Goal: Transaction & Acquisition: Purchase product/service

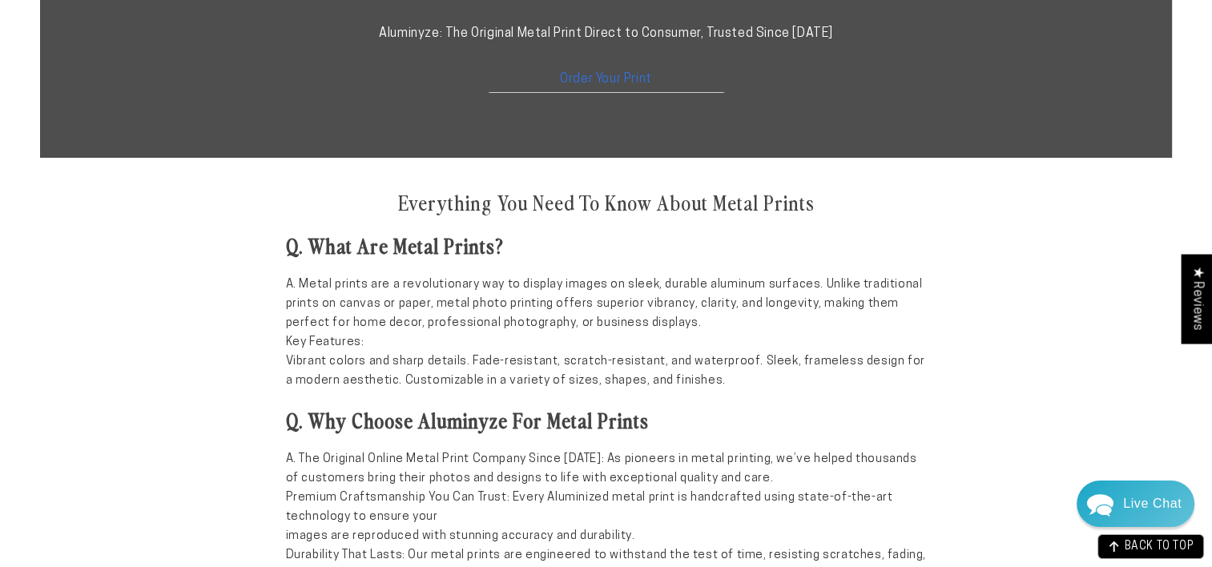
scroll to position [1057, 0]
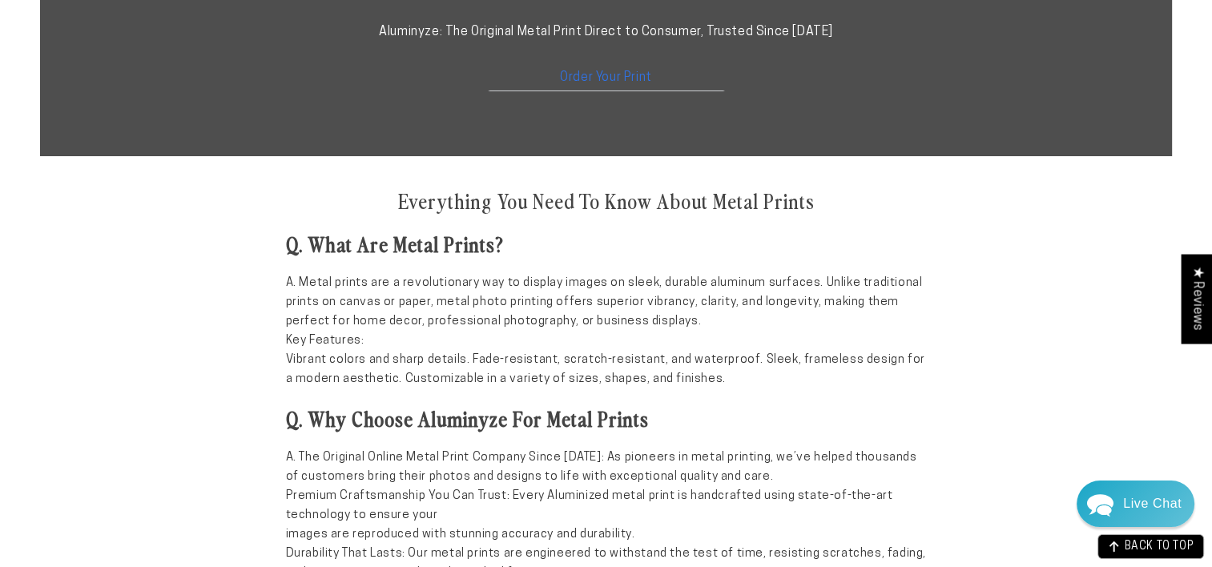
click at [573, 85] on link "Order Your Print" at bounding box center [606, 74] width 240 height 34
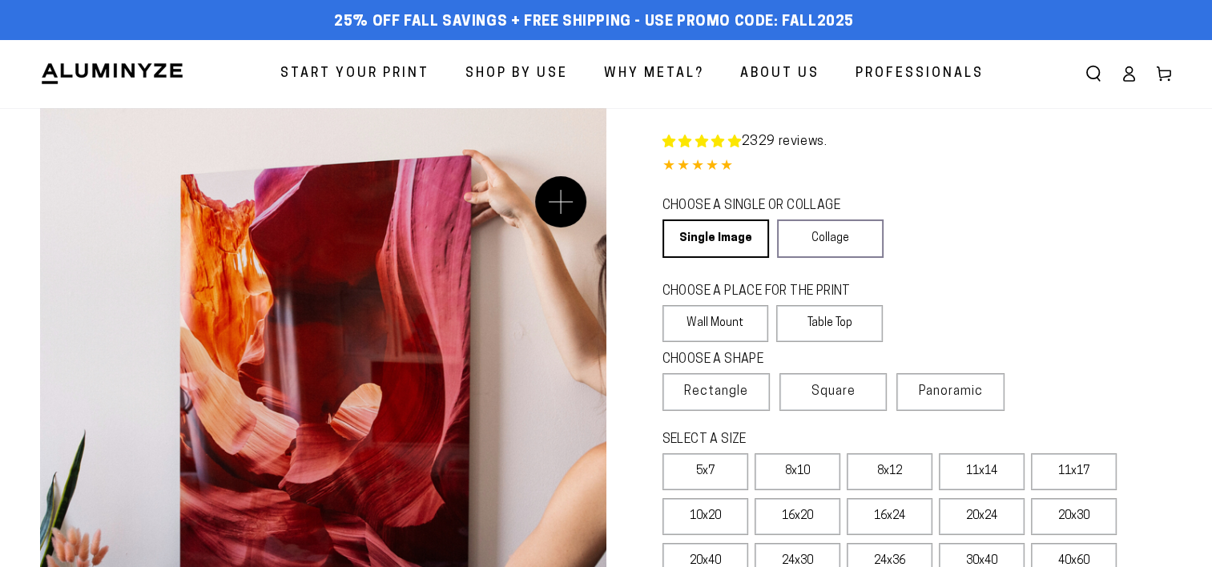
select select "**********"
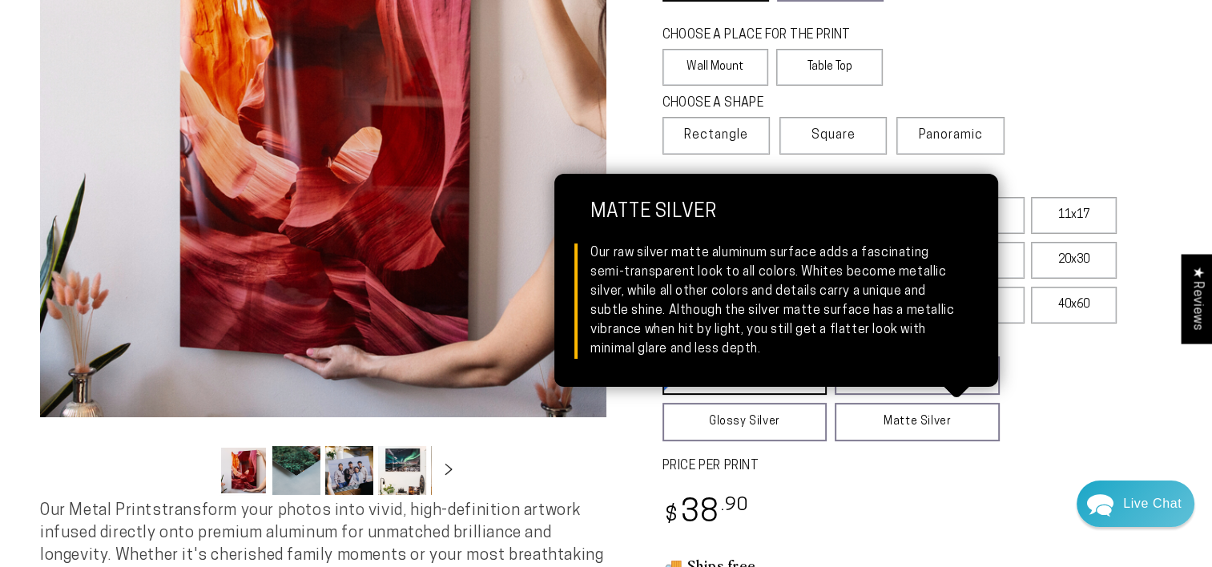
scroll to position [224, 0]
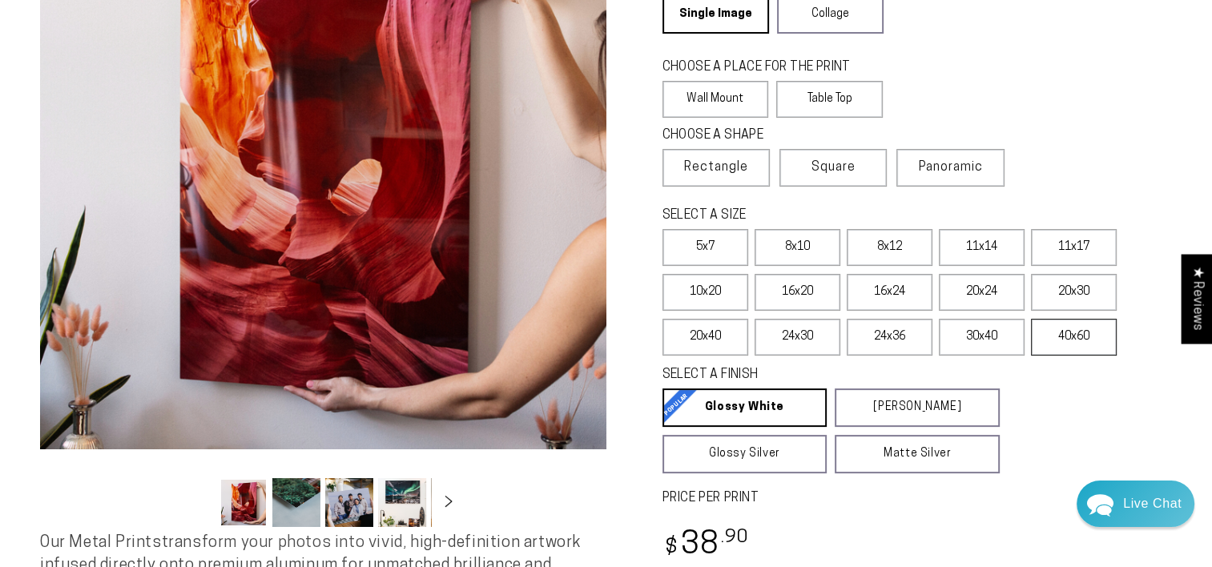
click at [1064, 340] on label "40x60" at bounding box center [1074, 337] width 86 height 37
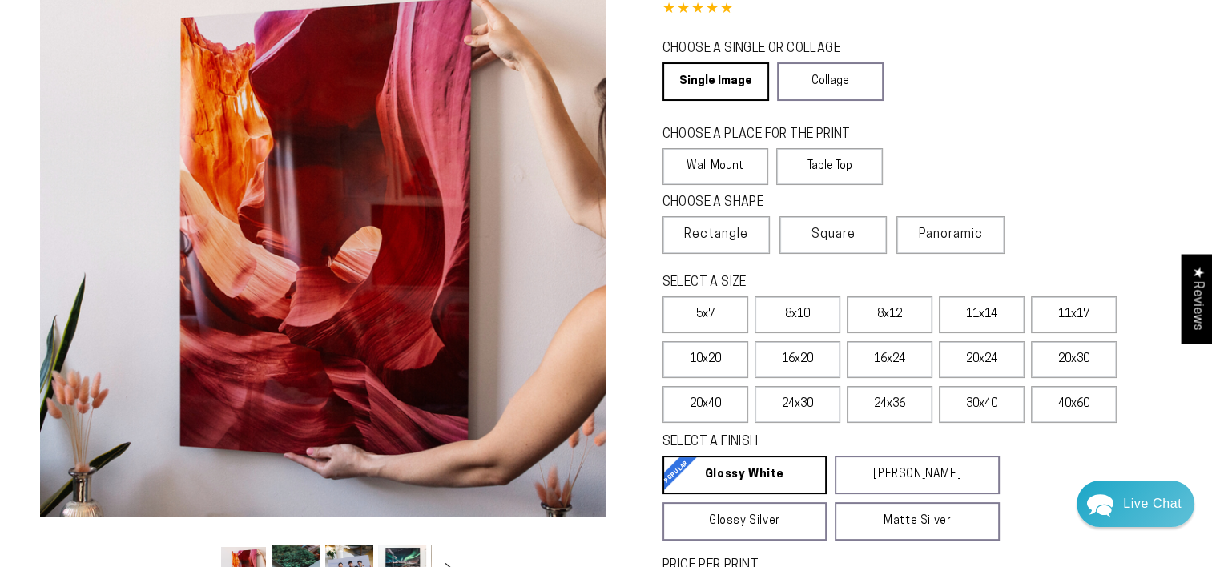
scroll to position [128, 0]
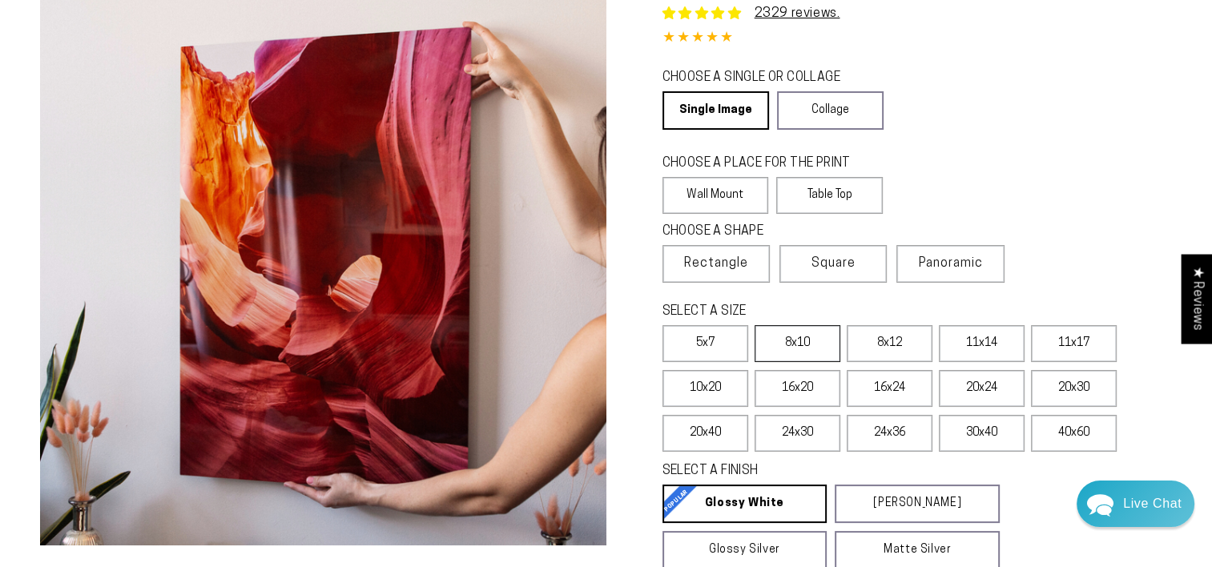
click at [827, 339] on label "8x10" at bounding box center [797, 343] width 86 height 37
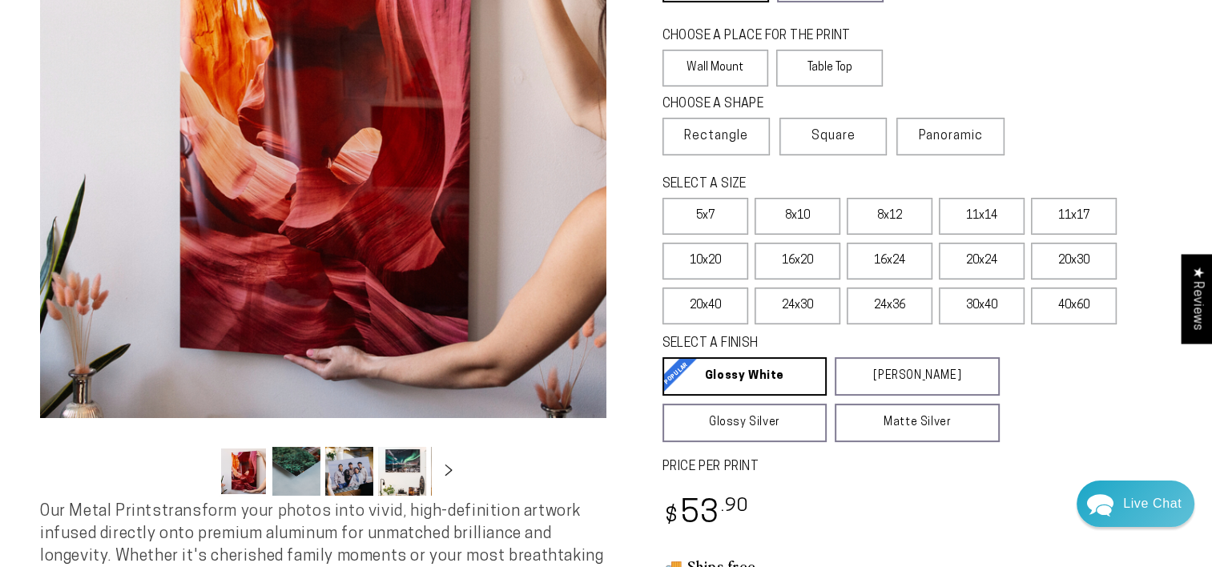
scroll to position [256, 0]
click at [941, 139] on span "Panoramic" at bounding box center [951, 135] width 64 height 13
